Goal: Task Accomplishment & Management: Manage account settings

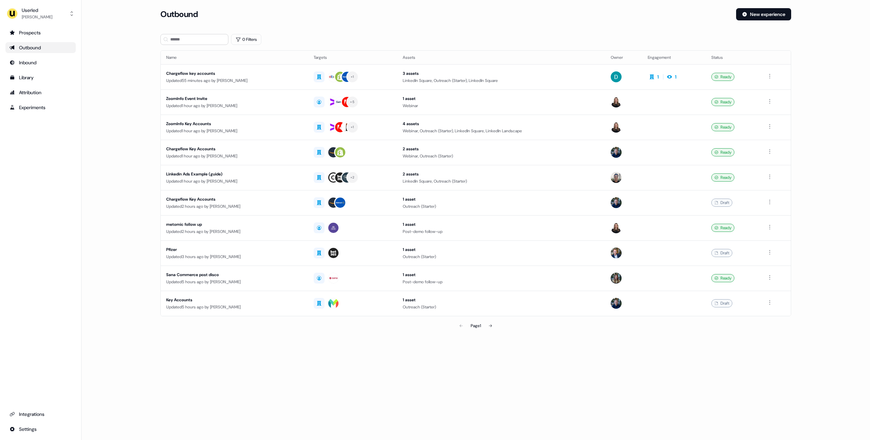
click at [498, 331] on div "Page 1" at bounding box center [475, 326] width 207 height 14
click at [494, 328] on button at bounding box center [491, 326] width 14 height 14
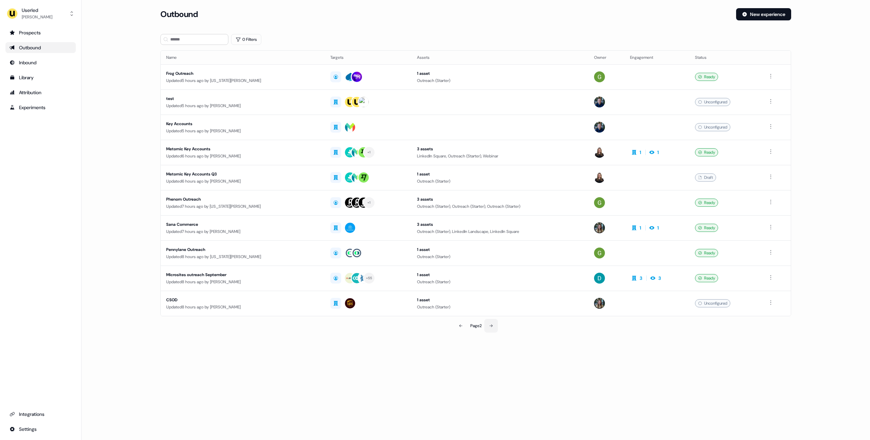
click at [494, 327] on button at bounding box center [491, 326] width 14 height 14
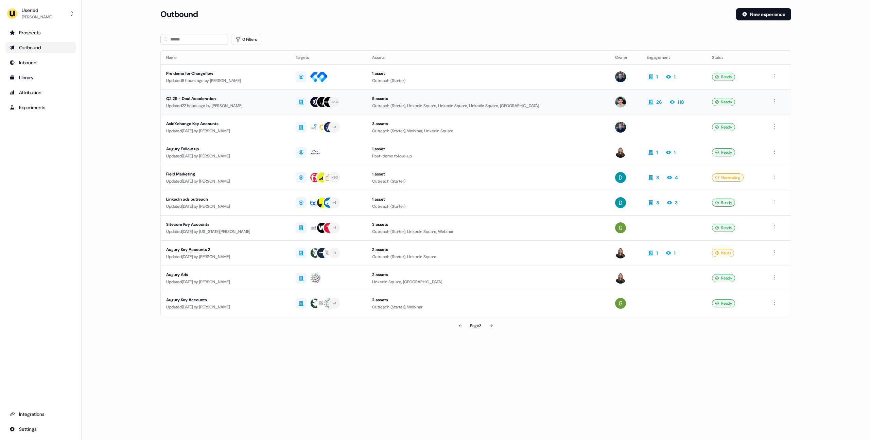
click at [261, 112] on td "Q2 25 - Deal Acceleration Updated 22 hours ago by Yann Sarfati" at bounding box center [225, 101] width 129 height 25
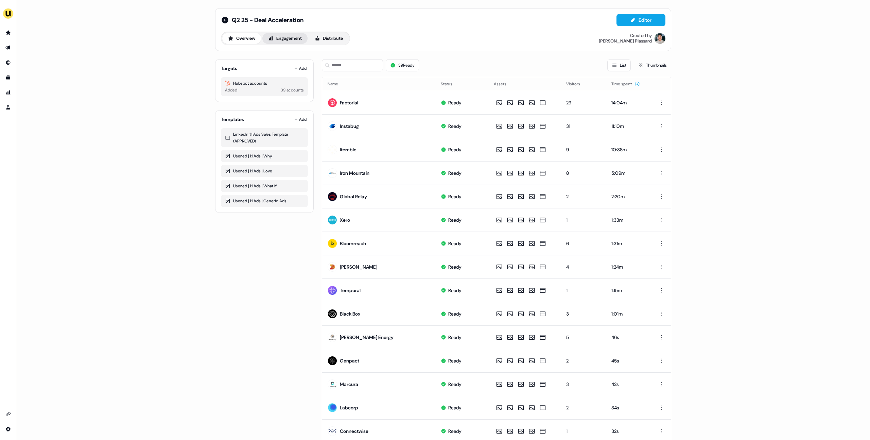
click at [276, 37] on button "Engagement" at bounding box center [284, 38] width 45 height 11
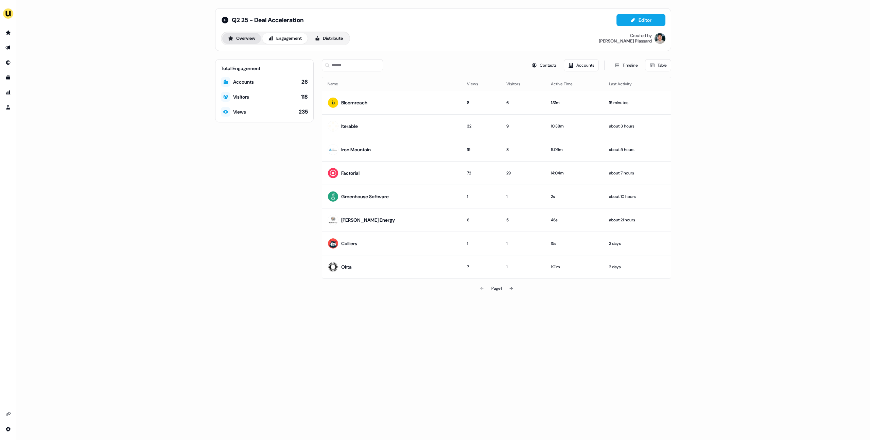
click at [243, 39] on button "Overview" at bounding box center [241, 38] width 39 height 11
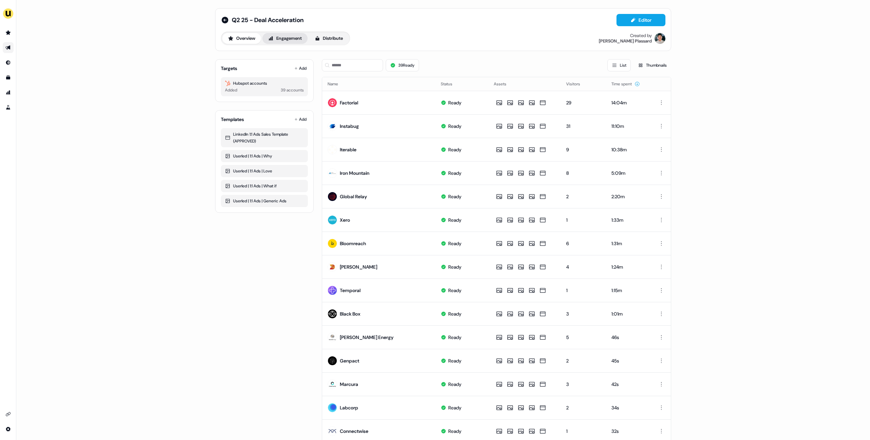
click at [284, 40] on button "Engagement" at bounding box center [284, 38] width 45 height 11
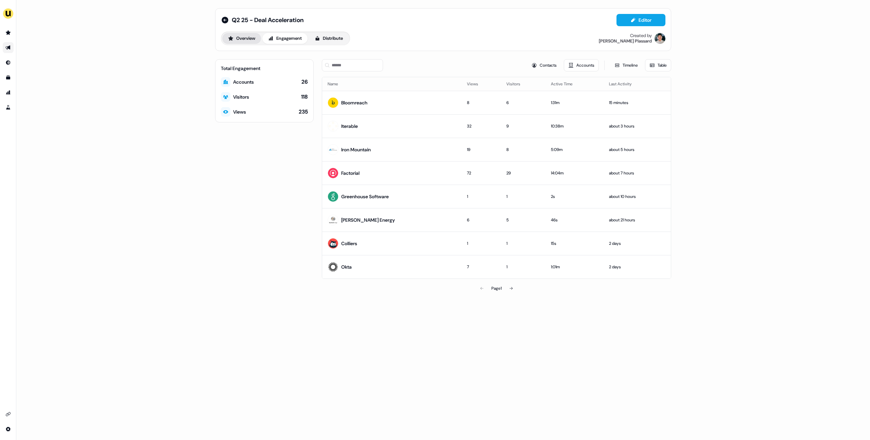
click at [253, 38] on button "Overview" at bounding box center [241, 38] width 39 height 11
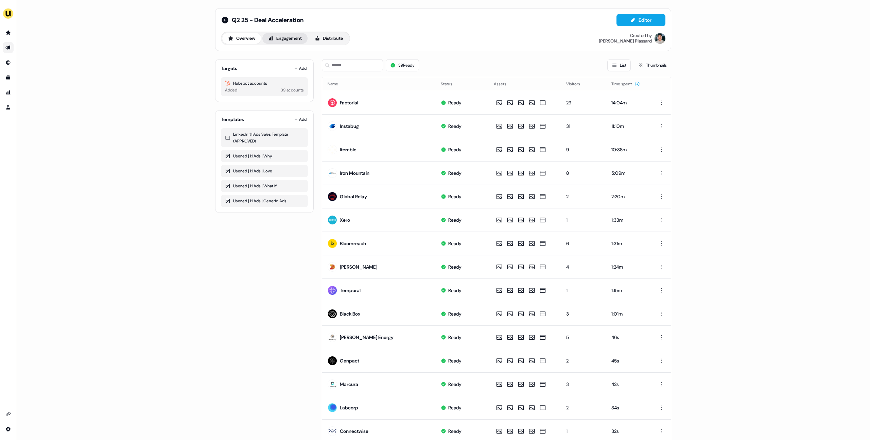
click at [283, 38] on button "Engagement" at bounding box center [284, 38] width 45 height 11
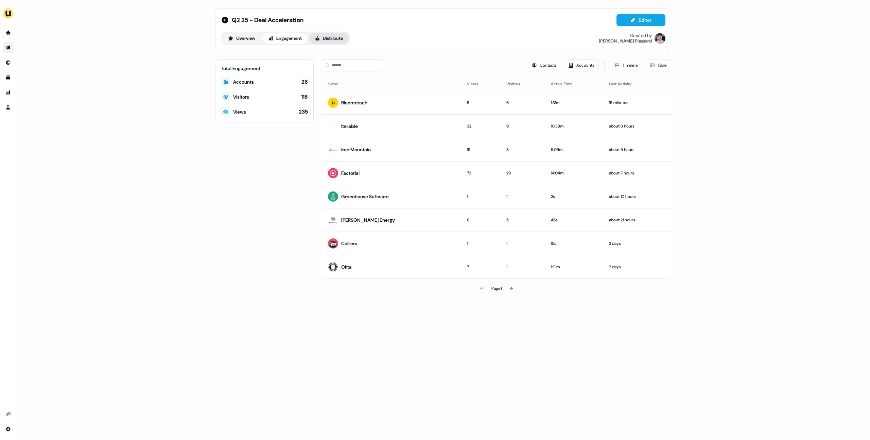
click at [328, 39] on button "Distribute" at bounding box center [329, 38] width 40 height 11
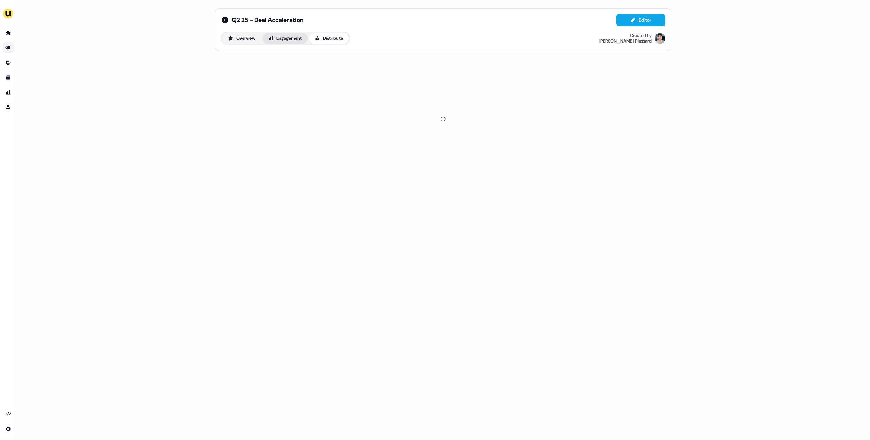
click at [292, 39] on button "Engagement" at bounding box center [284, 38] width 45 height 11
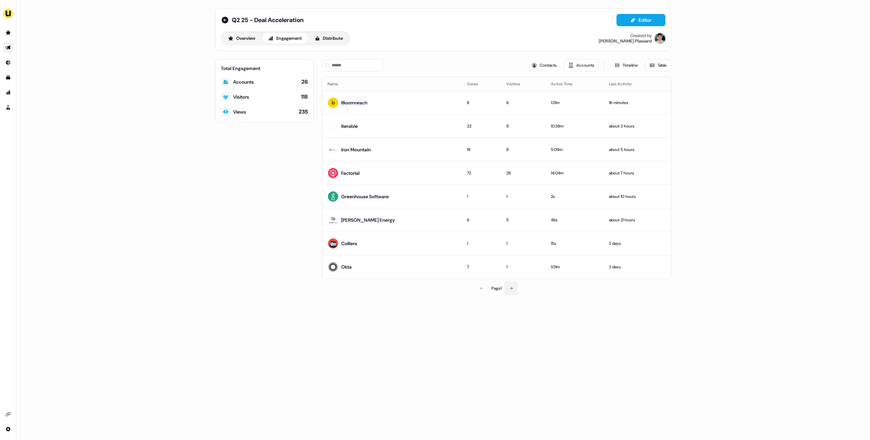
click at [512, 291] on button at bounding box center [511, 288] width 14 height 14
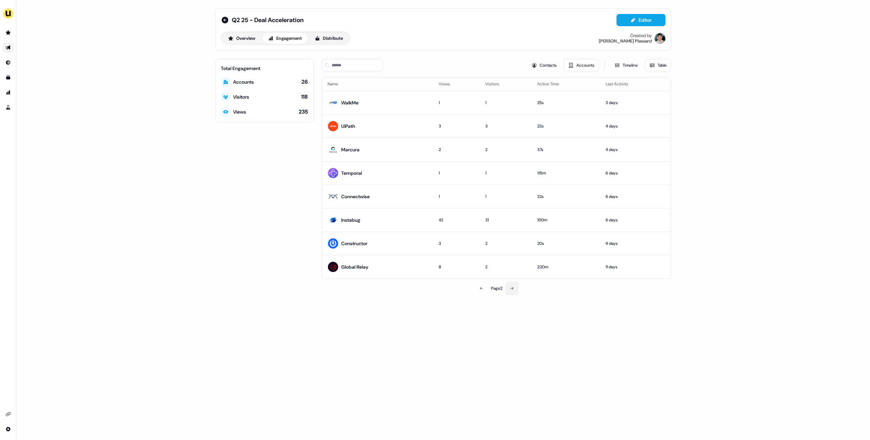
click at [512, 291] on button at bounding box center [512, 288] width 14 height 14
click at [481, 150] on button at bounding box center [481, 148] width 14 height 14
click at [495, 150] on div "1" at bounding box center [514, 149] width 38 height 7
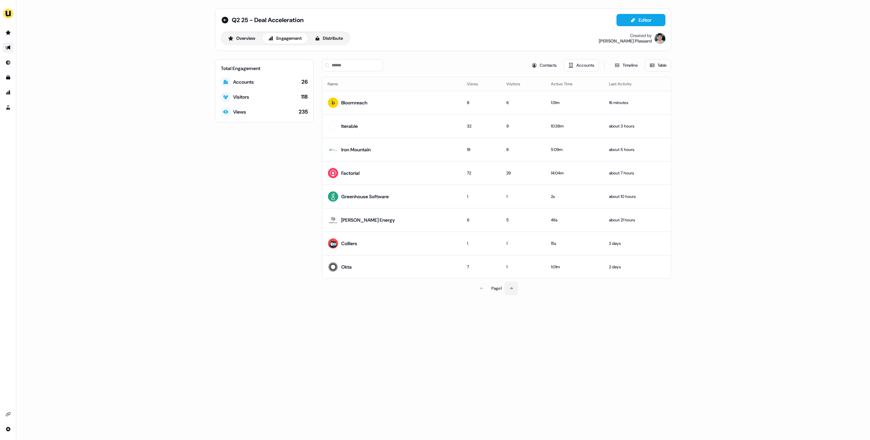
click at [512, 289] on icon at bounding box center [511, 288] width 4 height 4
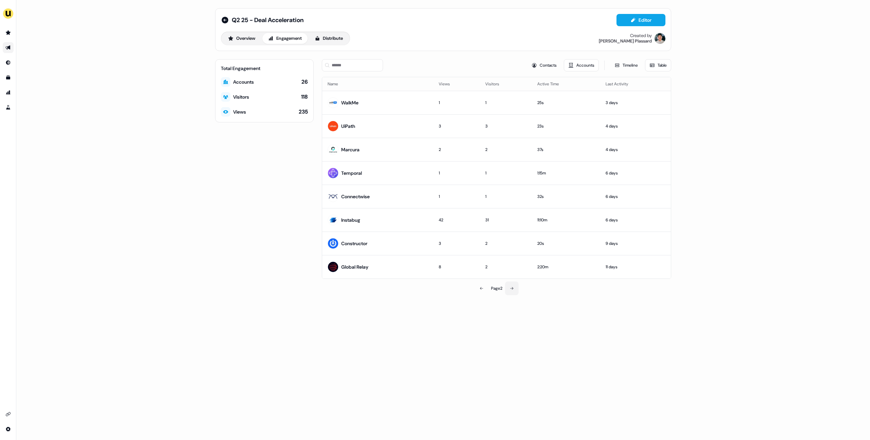
click at [513, 288] on icon at bounding box center [512, 288] width 4 height 4
click at [483, 290] on button at bounding box center [481, 288] width 14 height 14
click at [483, 290] on button at bounding box center [482, 288] width 14 height 14
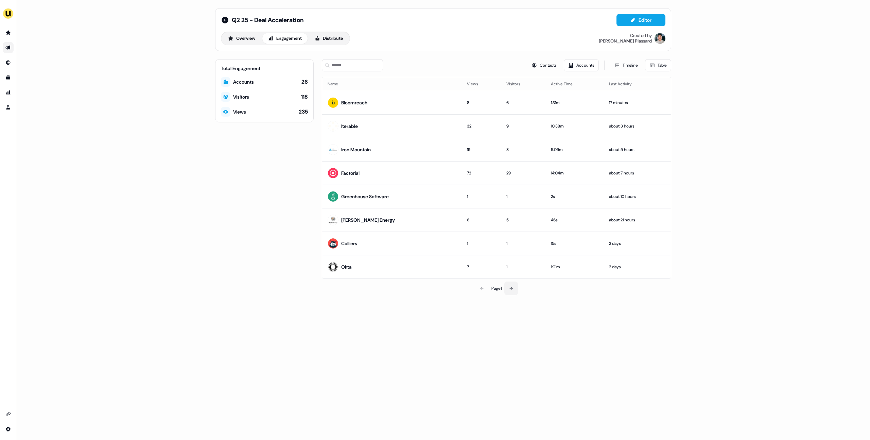
click at [514, 290] on button at bounding box center [511, 288] width 14 height 14
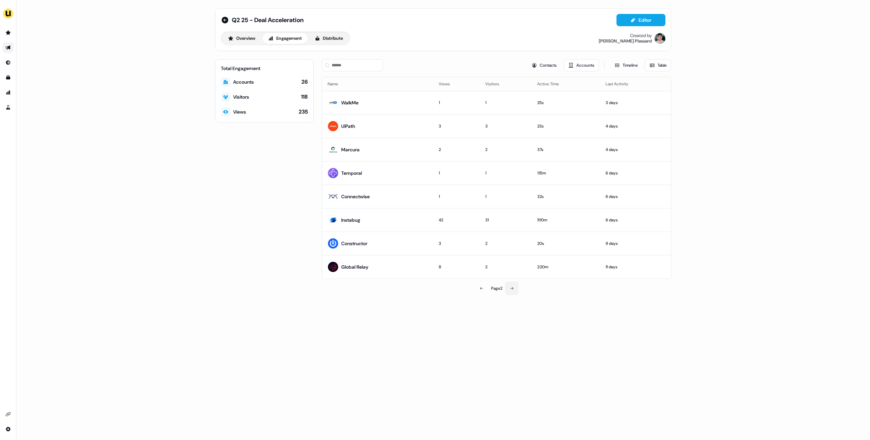
click at [513, 289] on icon at bounding box center [512, 288] width 4 height 4
click at [515, 284] on button at bounding box center [512, 288] width 14 height 14
click at [480, 144] on button at bounding box center [481, 148] width 14 height 14
click at [482, 287] on icon at bounding box center [481, 288] width 4 height 4
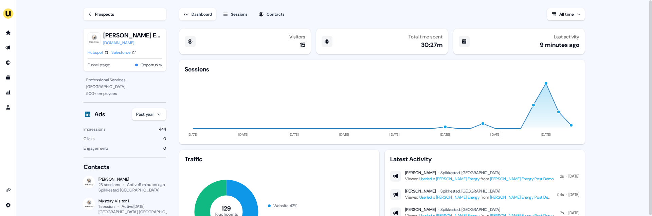
click at [99, 13] on div "Prospects" at bounding box center [104, 14] width 19 height 7
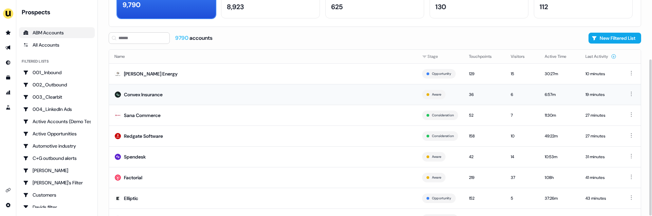
scroll to position [82, 0]
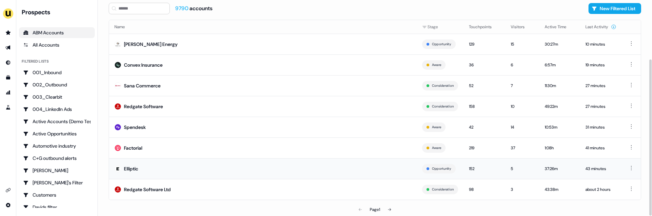
click at [171, 163] on td "Elliptic" at bounding box center [263, 168] width 308 height 21
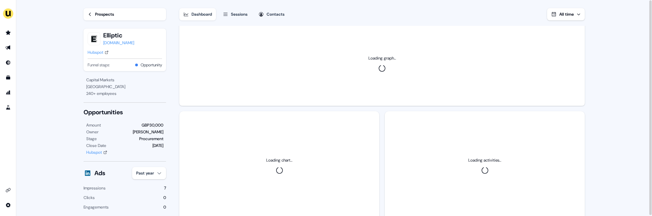
scroll to position [61, 0]
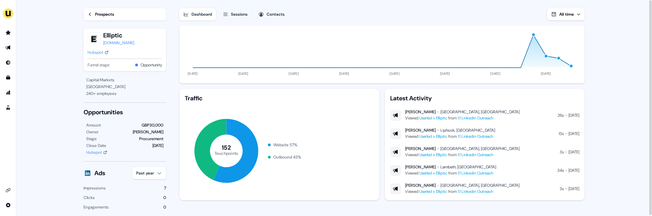
click at [93, 14] on link "Prospects" at bounding box center [125, 14] width 83 height 12
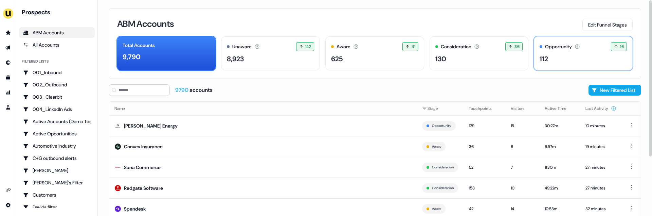
click at [557, 60] on div "112" at bounding box center [583, 59] width 87 height 10
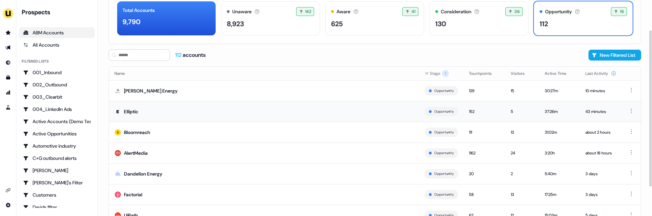
scroll to position [41, 0]
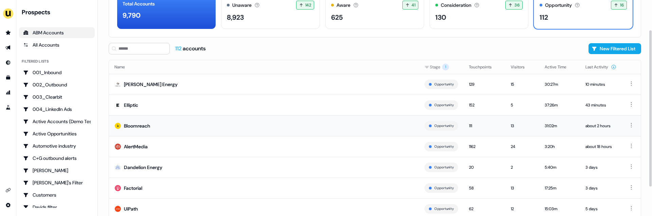
click at [203, 129] on td "Bloomreach" at bounding box center [264, 125] width 310 height 21
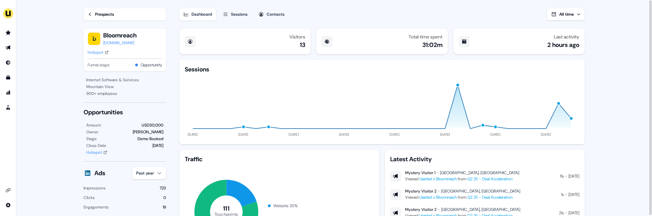
click at [93, 14] on link "Prospects" at bounding box center [125, 14] width 83 height 12
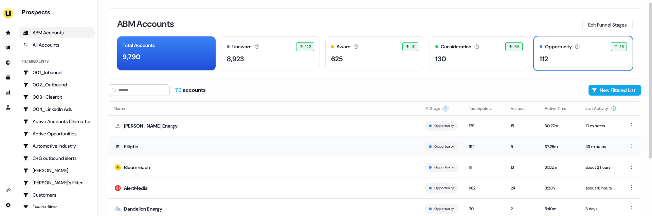
scroll to position [55, 0]
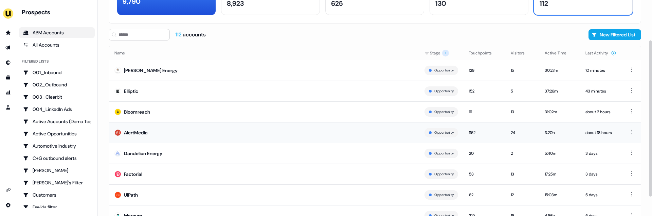
click at [304, 126] on td "AlertMedia" at bounding box center [264, 132] width 310 height 21
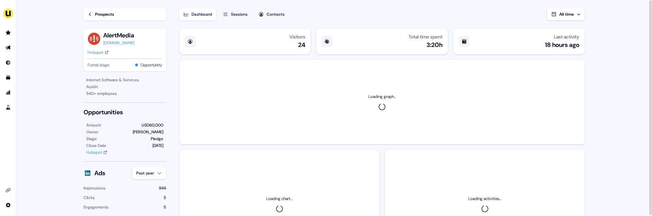
click at [103, 13] on div "Prospects" at bounding box center [104, 14] width 19 height 7
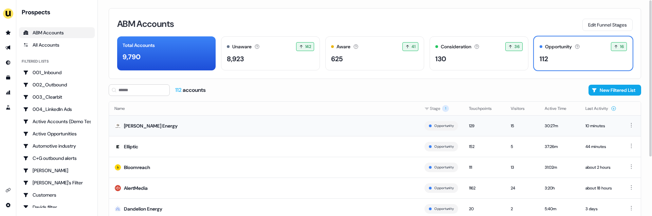
click at [190, 120] on td "Rystad Energy" at bounding box center [264, 125] width 310 height 21
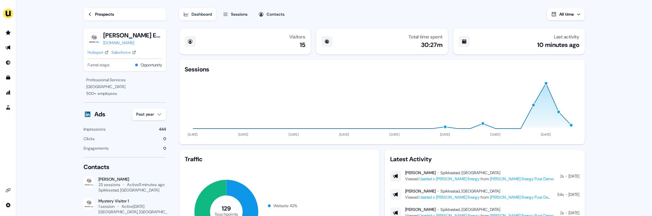
click at [612, 58] on main "Loading... Prospects Rystad Energy rystadenergy.com Hubspot Salesforce Funnel s…" at bounding box center [334, 108] width 636 height 216
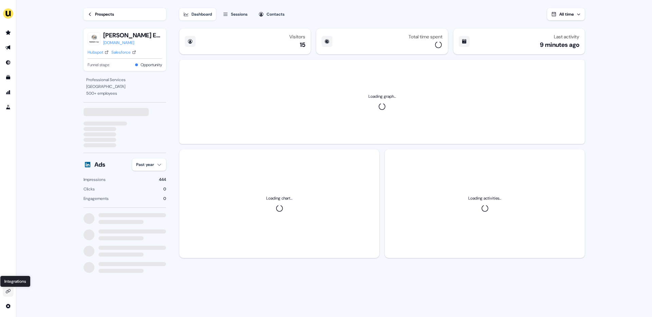
click at [7, 291] on icon "Go to integrations" at bounding box center [8, 292] width 5 height 4
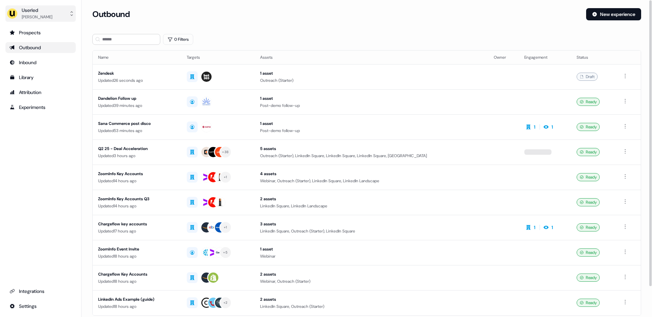
click at [60, 19] on button "Userled [PERSON_NAME]" at bounding box center [40, 13] width 70 height 16
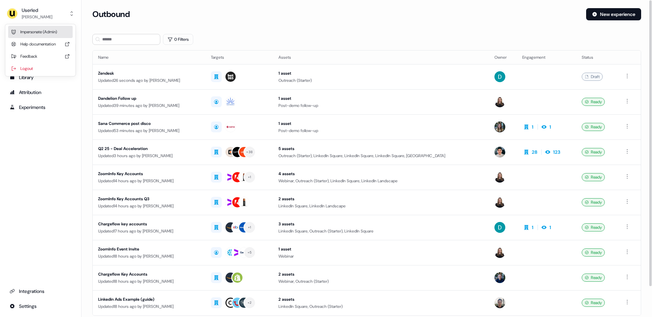
click at [50, 30] on div "Impersonate (Admin)" at bounding box center [40, 32] width 65 height 12
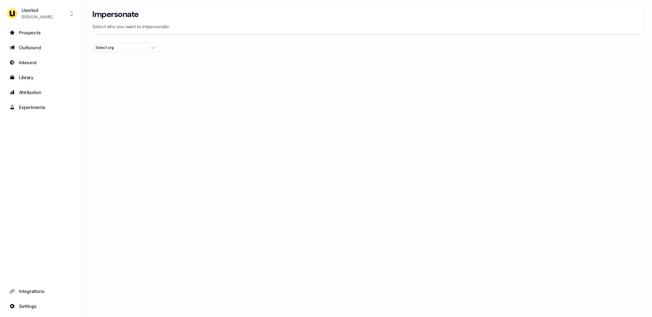
click at [135, 50] on div "Select org" at bounding box center [120, 47] width 51 height 7
type input "****"
click at [111, 72] on div "Wisq" at bounding box center [126, 72] width 67 height 11
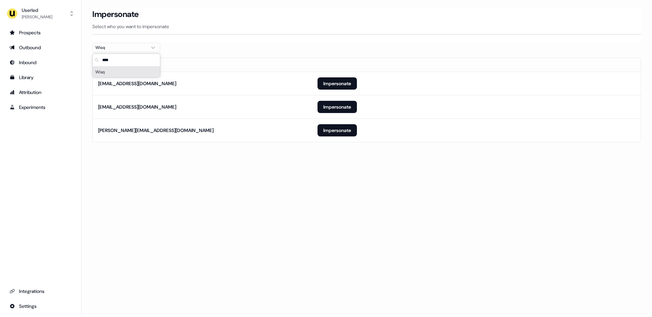
click at [82, 99] on section "Loading... Impersonate Select who you want to impersonate Wisq Email hroloff@wi…" at bounding box center [367, 84] width 571 height 153
click at [332, 131] on button "Impersonate" at bounding box center [337, 130] width 39 height 12
